Goal: Task Accomplishment & Management: Use online tool/utility

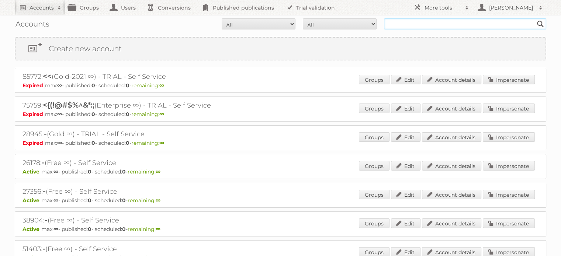
click at [429, 20] on input "text" at bounding box center [465, 23] width 162 height 11
type input "k"
type input "as [PERSON_NAME]"
click at [535, 18] on input "Search" at bounding box center [540, 23] width 11 height 11
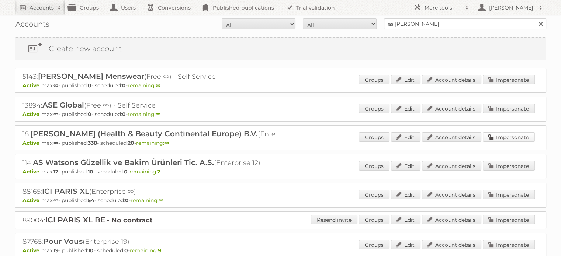
click at [519, 138] on link "Impersonate" at bounding box center [509, 137] width 52 height 10
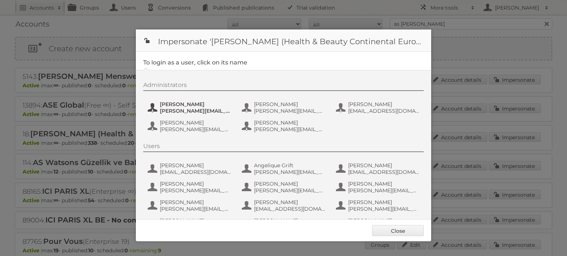
click at [196, 113] on span "e.nauta@nl.aswatson.com" at bounding box center [196, 111] width 72 height 7
